Goal: Task Accomplishment & Management: Manage account settings

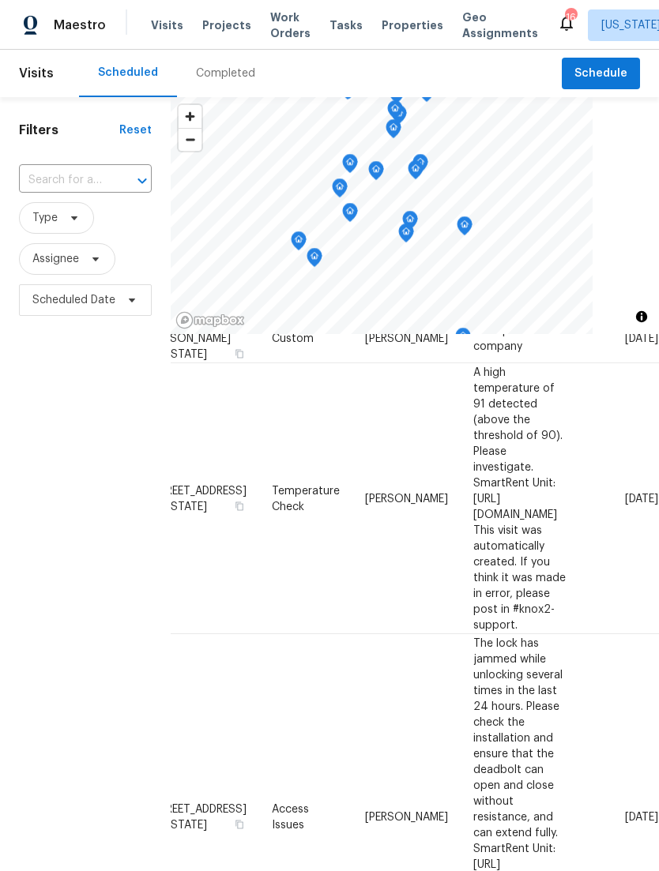
scroll to position [80, 149]
click at [0, 0] on icon at bounding box center [0, 0] width 0 height 0
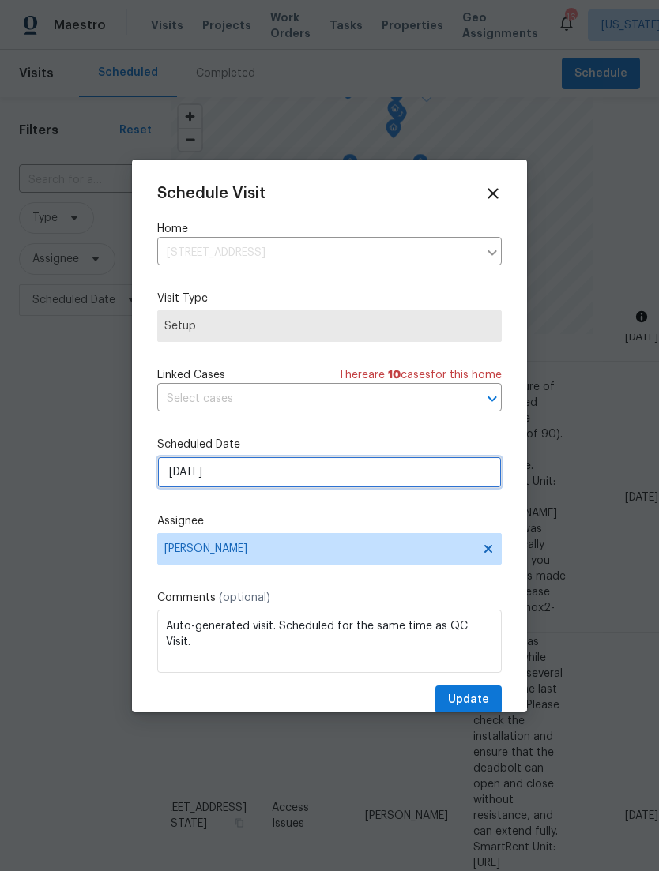
click at [234, 468] on input "8/21/2025" at bounding box center [329, 473] width 344 height 32
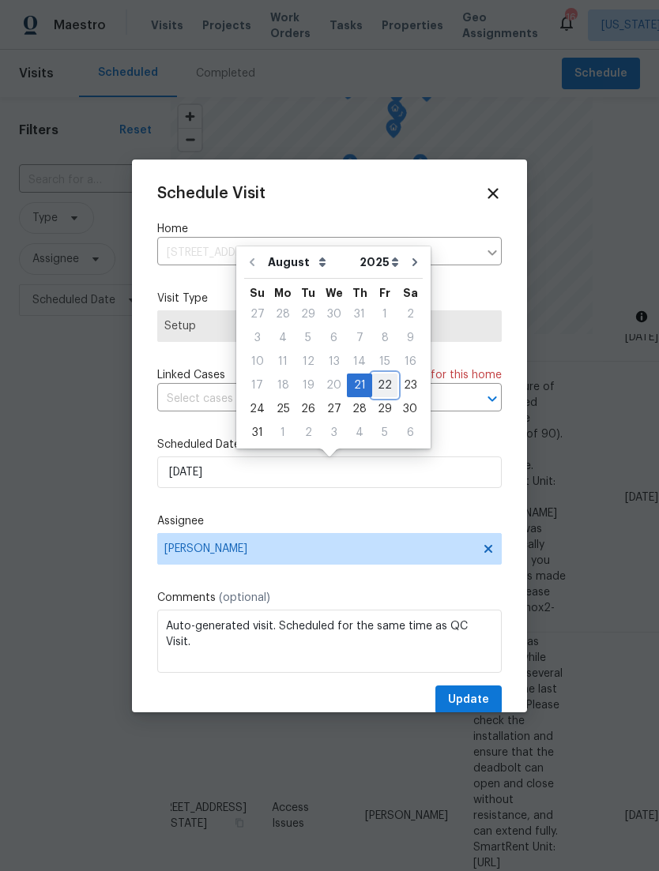
click at [378, 382] on div "22" at bounding box center [384, 385] width 25 height 22
type input "8/22/2025"
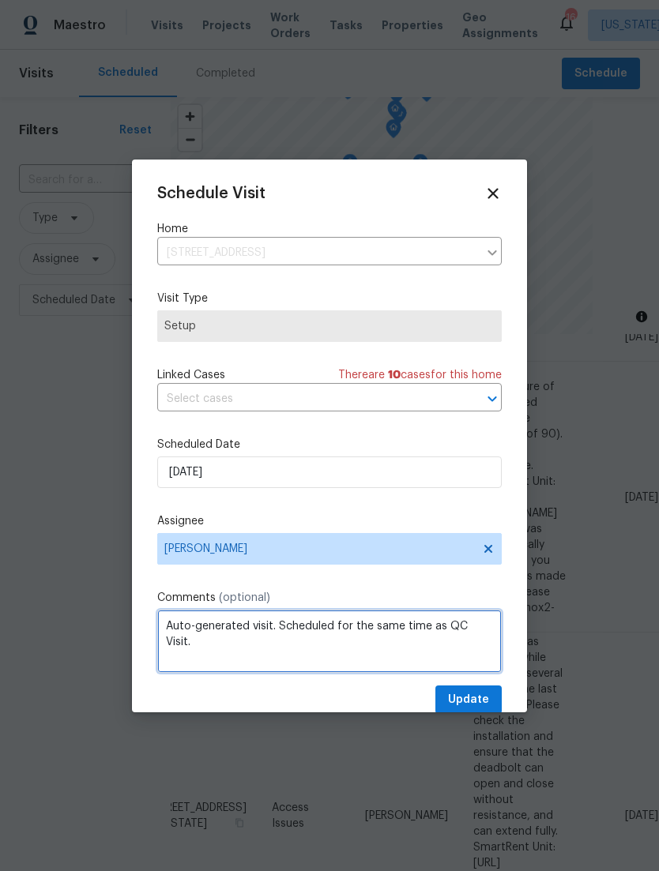
click at [486, 625] on textarea "Auto-generated visit. Scheduled for the same time as QC Visit." at bounding box center [329, 641] width 344 height 63
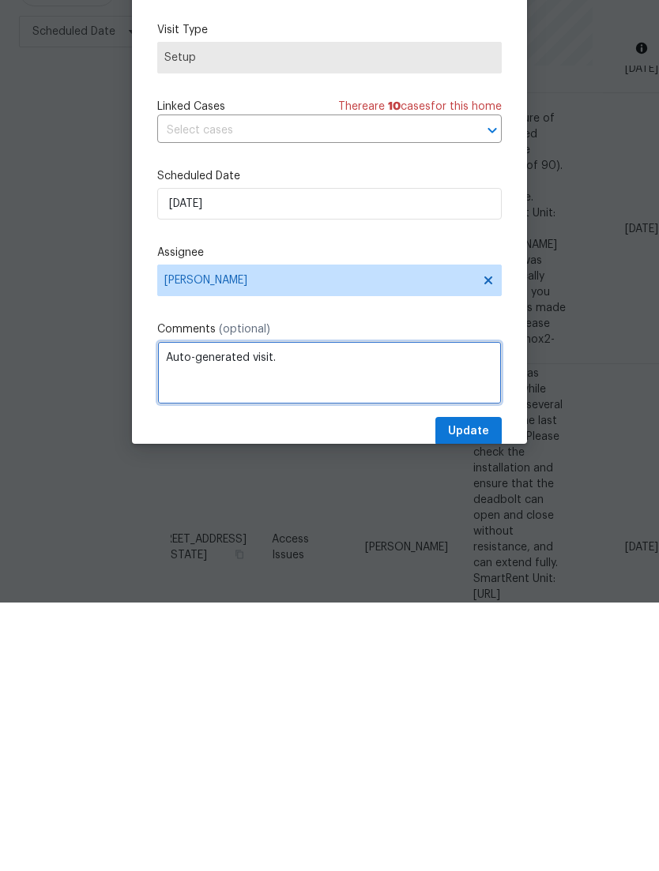
type textarea "Auto-"
type textarea "Per Josh moving to friday"
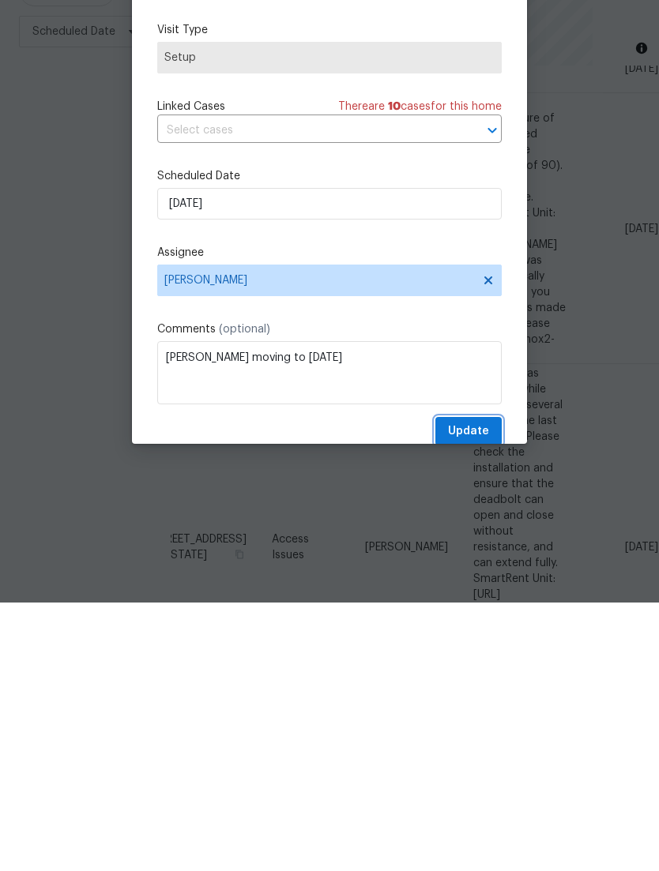
click at [473, 690] on span "Update" at bounding box center [468, 700] width 41 height 20
